Goal: Task Accomplishment & Management: Manage account settings

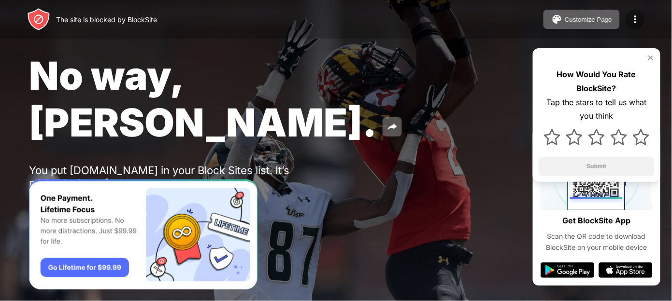
click at [633, 16] on img at bounding box center [635, 20] width 12 height 12
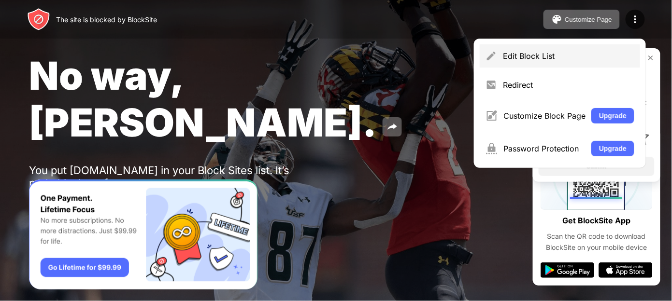
click at [508, 57] on div "Edit Block List" at bounding box center [568, 56] width 131 height 10
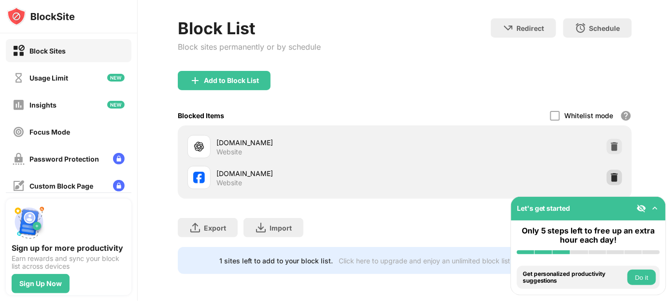
click at [607, 170] on div at bounding box center [614, 177] width 15 height 15
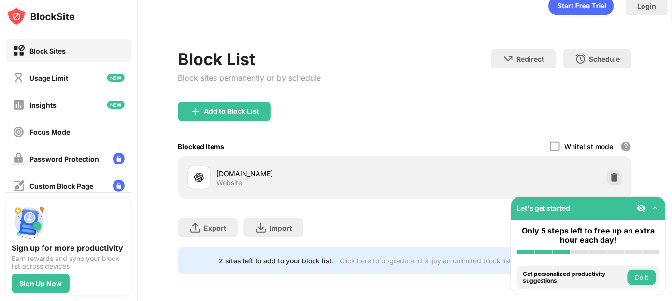
scroll to position [19, 0]
